Goal: Information Seeking & Learning: Learn about a topic

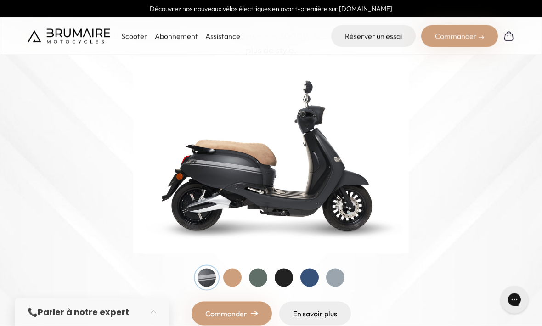
scroll to position [92, 0]
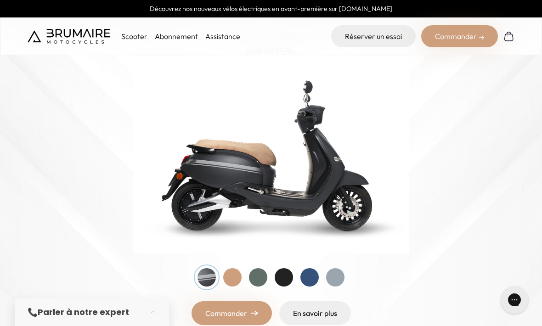
click at [238, 276] on div at bounding box center [232, 277] width 18 height 18
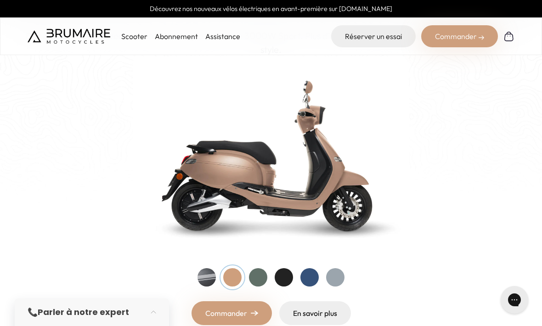
click at [261, 277] on div at bounding box center [258, 277] width 18 height 18
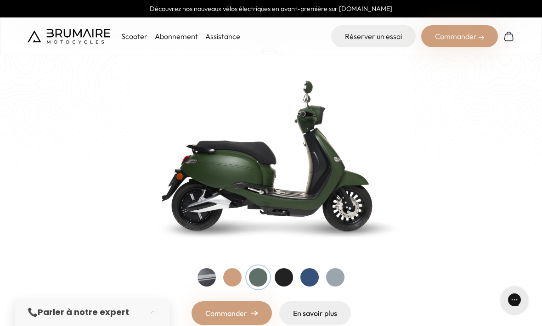
click at [286, 279] on div at bounding box center [284, 277] width 18 height 18
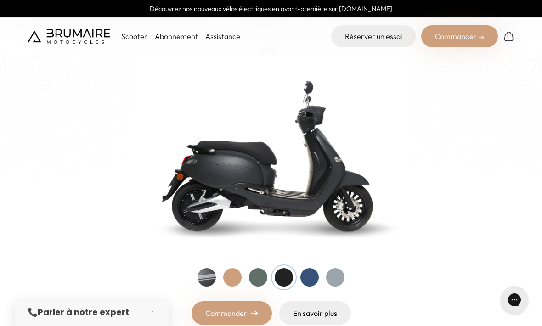
click at [303, 281] on div at bounding box center [309, 277] width 18 height 18
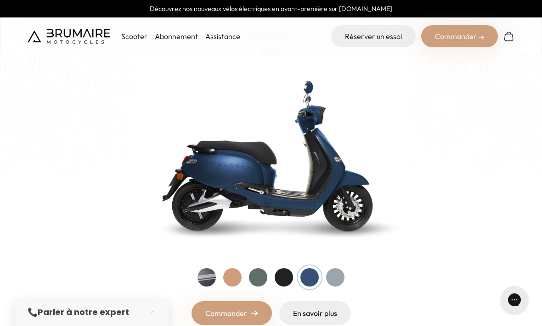
click at [336, 283] on div at bounding box center [335, 277] width 18 height 18
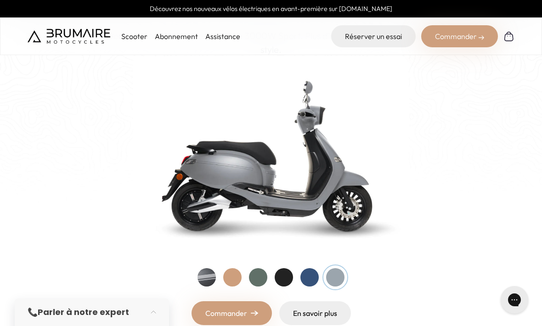
click at [258, 280] on div at bounding box center [258, 277] width 18 height 18
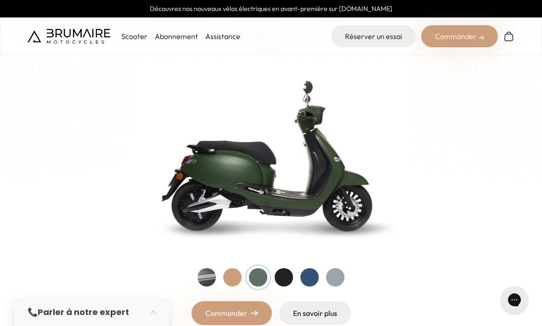
click at [234, 277] on div at bounding box center [232, 277] width 18 height 18
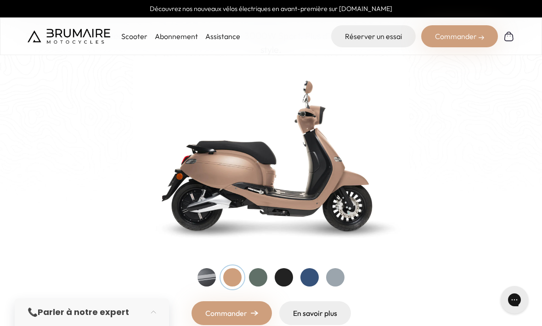
click at [211, 282] on div at bounding box center [206, 277] width 18 height 18
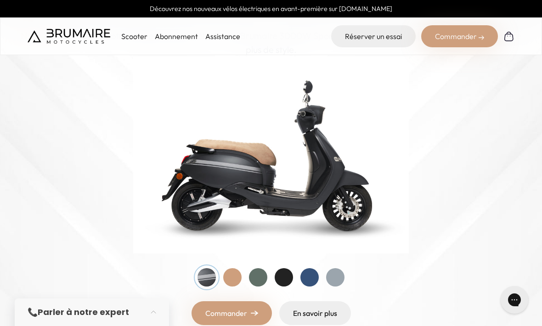
click at [232, 279] on div at bounding box center [232, 277] width 18 height 18
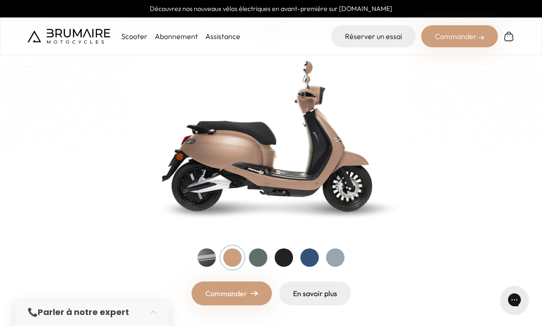
scroll to position [110, 0]
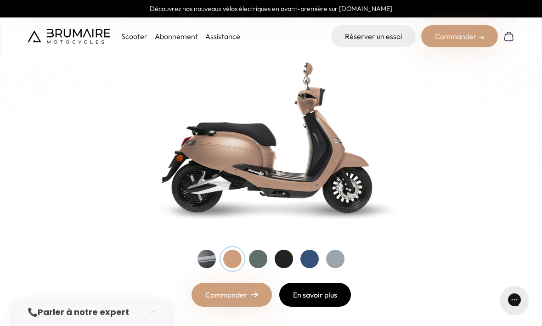
click at [316, 297] on link "En savoir plus" at bounding box center [315, 295] width 72 height 24
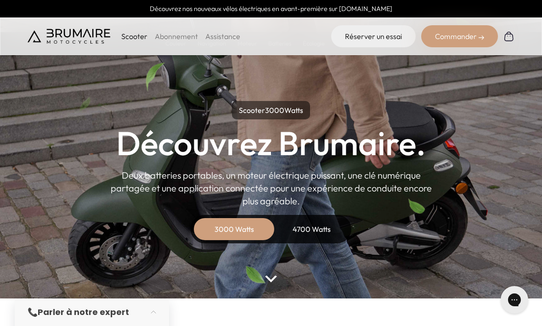
click at [314, 230] on div "4700 Watts" at bounding box center [311, 229] width 73 height 22
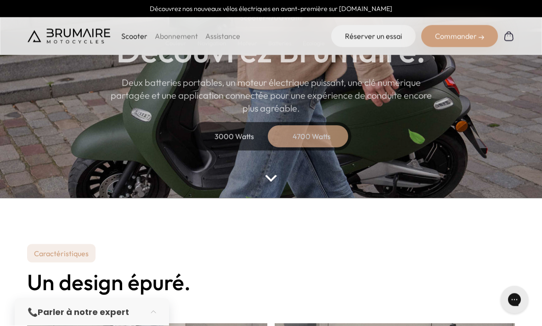
scroll to position [101, 0]
click at [270, 179] on img at bounding box center [271, 178] width 12 height 7
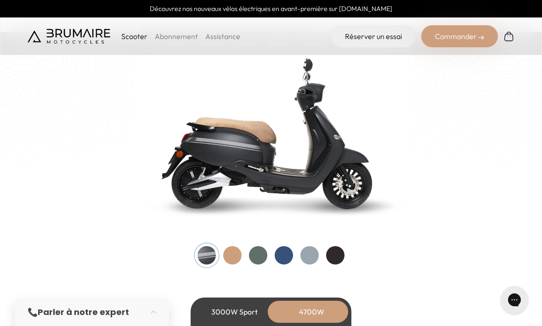
scroll to position [957, 0]
click at [233, 257] on div at bounding box center [232, 255] width 18 height 18
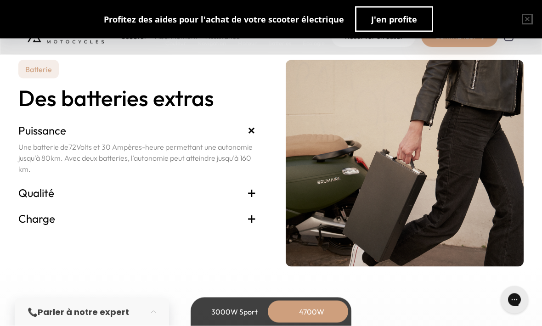
scroll to position [2007, 0]
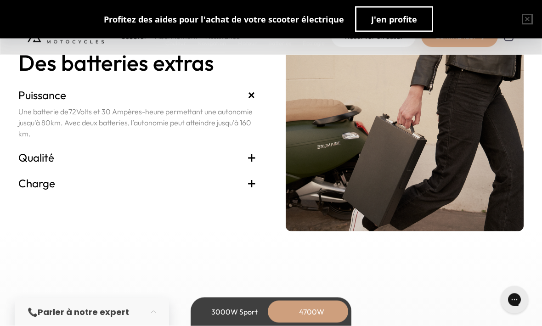
click at [255, 180] on span "+" at bounding box center [251, 183] width 9 height 15
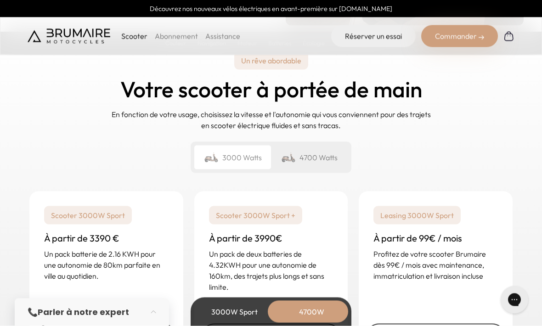
scroll to position [2248, 0]
click at [325, 153] on div "4700 Watts" at bounding box center [309, 157] width 77 height 24
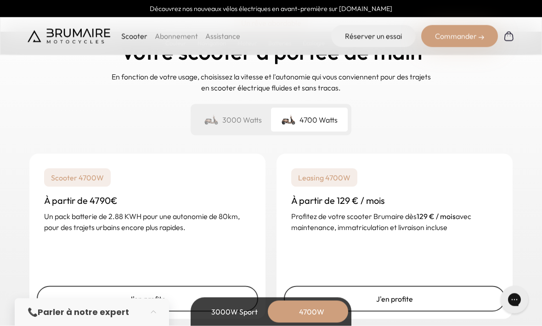
scroll to position [2287, 0]
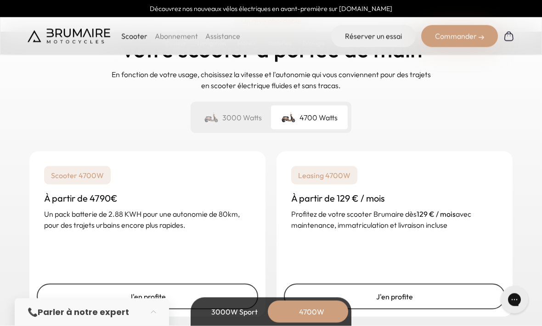
click at [241, 121] on div "3000 Watts" at bounding box center [232, 118] width 77 height 24
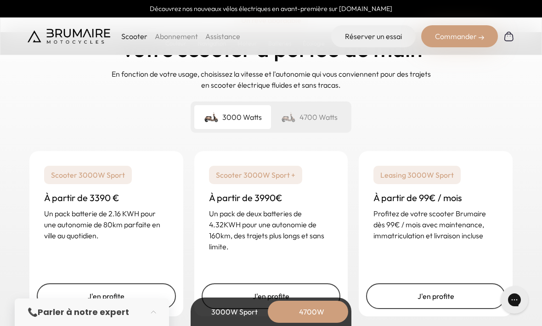
click at [327, 122] on div "4700 Watts" at bounding box center [309, 117] width 77 height 24
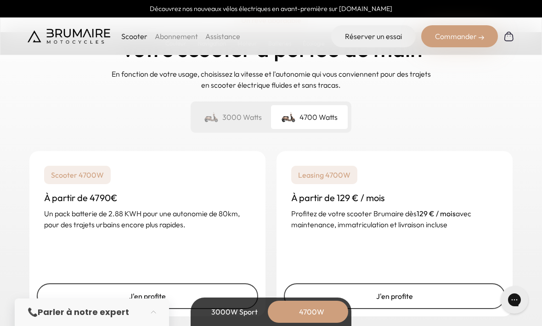
click at [236, 120] on div "3000 Watts" at bounding box center [232, 117] width 77 height 24
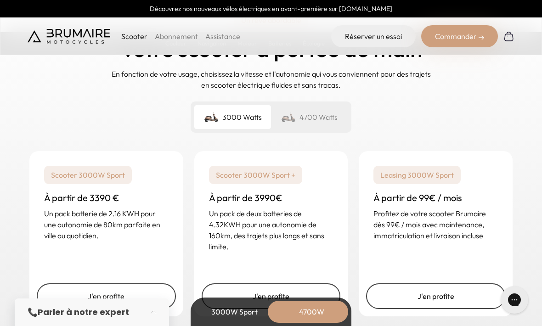
click at [324, 115] on div "4700 Watts" at bounding box center [309, 117] width 77 height 24
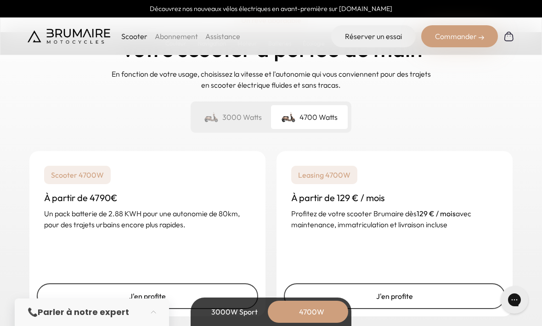
click at [244, 120] on div "3000 Watts" at bounding box center [232, 117] width 77 height 24
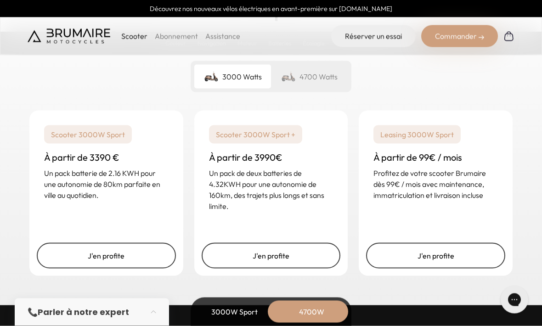
scroll to position [2329, 0]
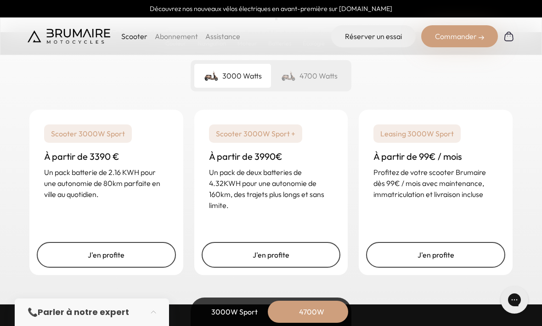
click at [329, 78] on div "4700 Watts" at bounding box center [309, 76] width 77 height 24
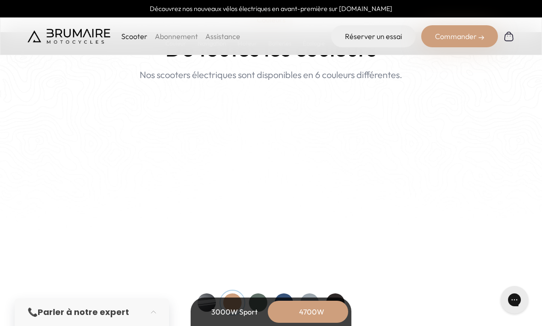
scroll to position [907, 0]
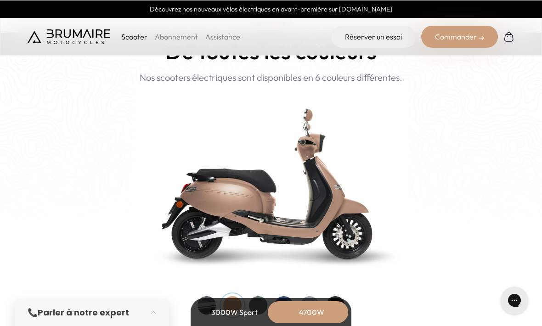
click at [268, 214] on img at bounding box center [270, 182] width 275 height 197
click at [307, 219] on img at bounding box center [270, 182] width 275 height 197
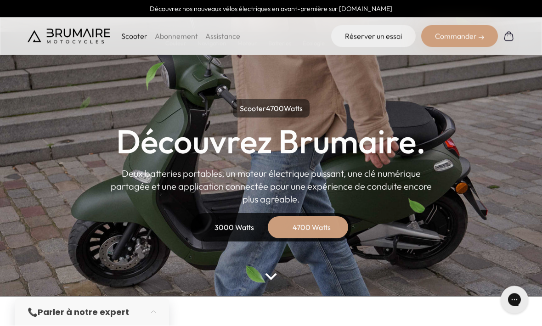
scroll to position [0, 0]
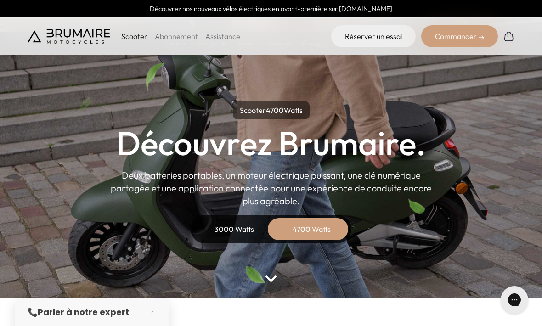
scroll to position [131, 0]
